Goal: Use online tool/utility: Utilize a website feature to perform a specific function

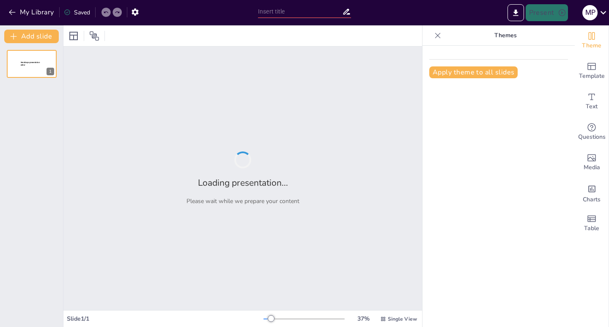
type input "тема 3 Міжнародна торгівля"
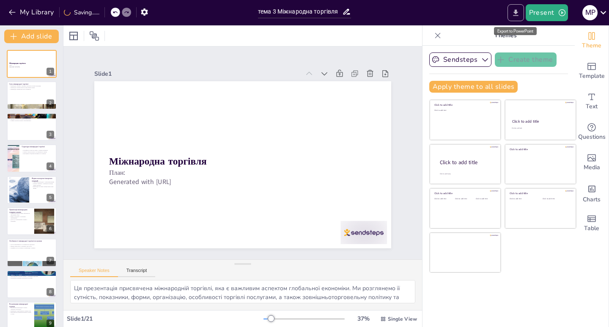
click at [520, 15] on icon "Export to PowerPoint" at bounding box center [516, 12] width 9 height 9
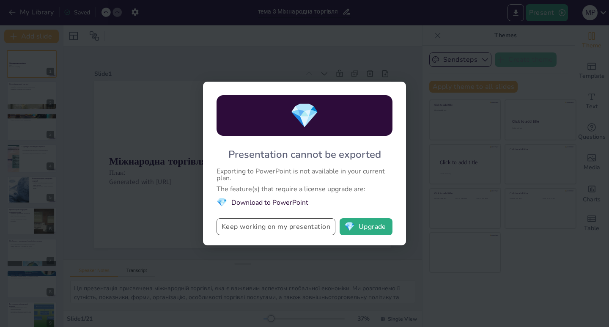
click at [295, 226] on button "Keep working on my presentation" at bounding box center [276, 226] width 119 height 17
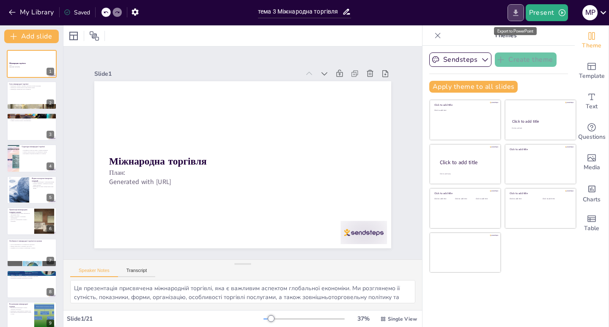
click at [515, 13] on icon "Export to PowerPoint" at bounding box center [516, 12] width 9 height 9
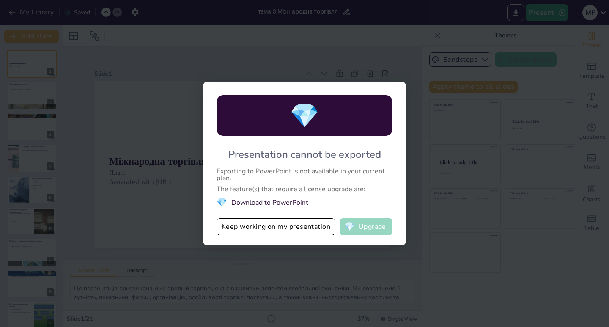
click at [352, 230] on span "💎" at bounding box center [349, 227] width 11 height 8
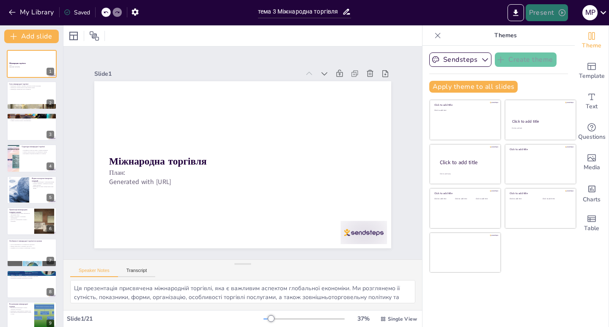
checkbox input "true"
click at [540, 11] on button "Present" at bounding box center [547, 12] width 42 height 17
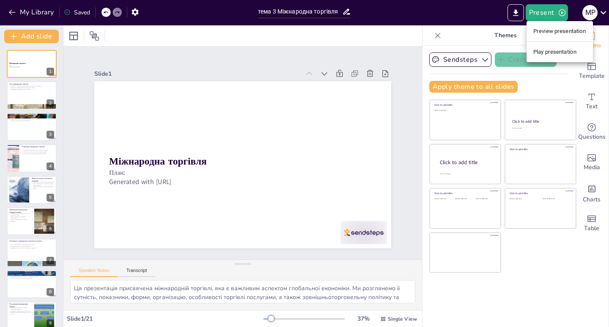
click at [560, 33] on li "Preview presentation" at bounding box center [560, 32] width 66 height 14
